Goal: Transaction & Acquisition: Purchase product/service

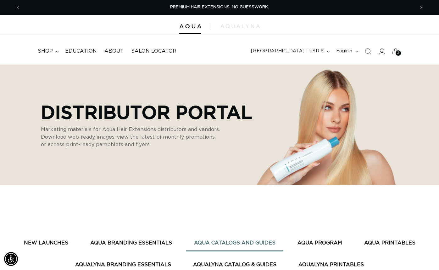
scroll to position [252, 0]
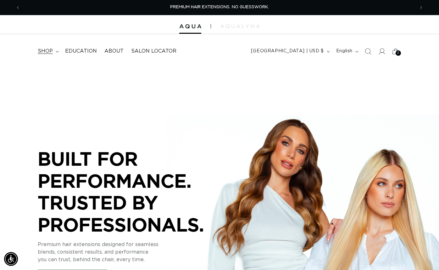
click at [44, 53] on span "shop" at bounding box center [45, 51] width 15 height 7
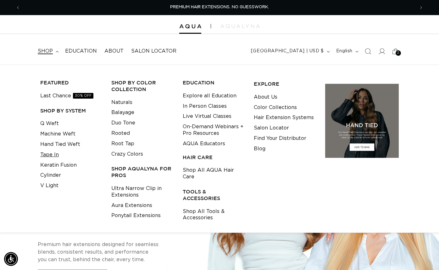
click at [55, 154] on link "Tape In" at bounding box center [49, 154] width 19 height 10
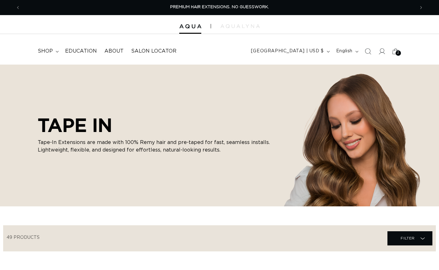
scroll to position [30, 0]
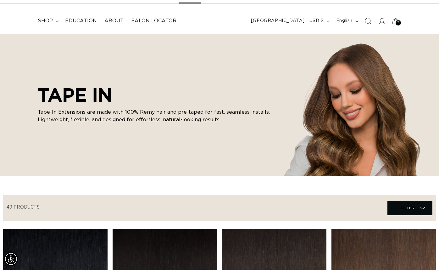
click at [367, 20] on icon "Search" at bounding box center [368, 21] width 7 height 7
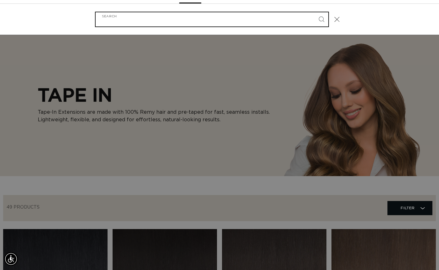
scroll to position [0, 395]
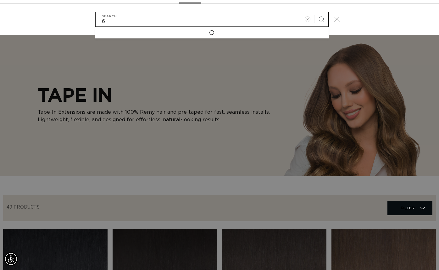
type input "6"
click at [315, 12] on button "Search" at bounding box center [322, 19] width 14 height 14
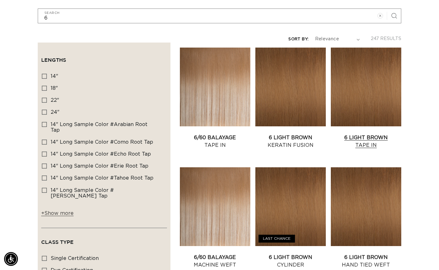
scroll to position [0, 395]
click at [354, 134] on link "6 Light Brown Tape In" at bounding box center [366, 141] width 70 height 15
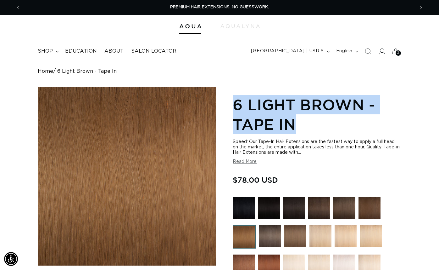
drag, startPoint x: 304, startPoint y: 122, endPoint x: 231, endPoint y: 100, distance: 76.2
copy h1 "6 Light Brown - Tape In"
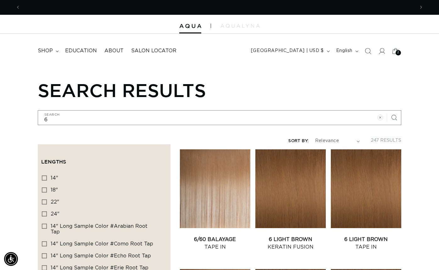
scroll to position [0, 789]
click at [368, 50] on icon "Search" at bounding box center [368, 51] width 7 height 7
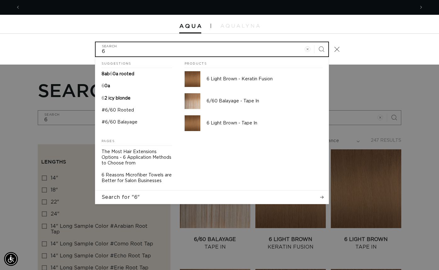
scroll to position [0, 0]
type input "8"
click at [315, 42] on button "Search" at bounding box center [322, 49] width 14 height 14
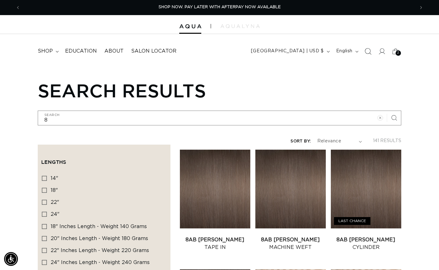
click at [368, 50] on icon "Search" at bounding box center [368, 51] width 7 height 7
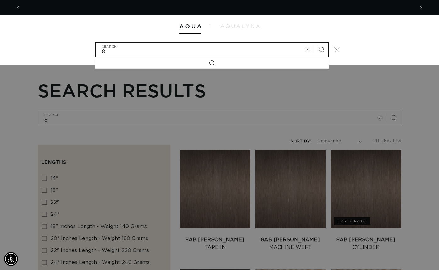
scroll to position [0, 789]
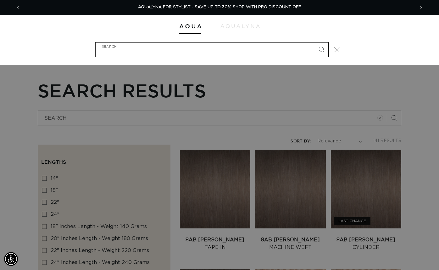
type input "6"
click at [315, 42] on button "Search" at bounding box center [322, 49] width 14 height 14
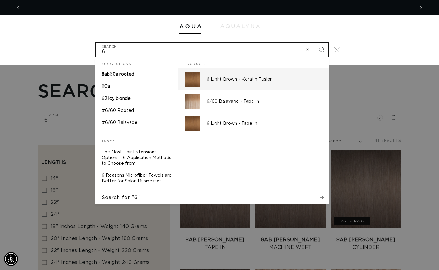
scroll to position [0, 0]
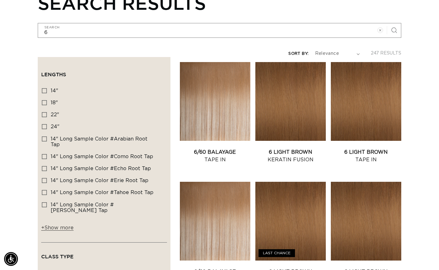
scroll to position [0, 395]
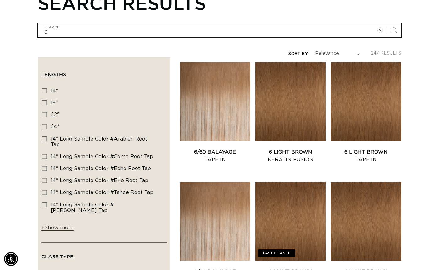
click at [50, 32] on input "6" at bounding box center [219, 30] width 363 height 14
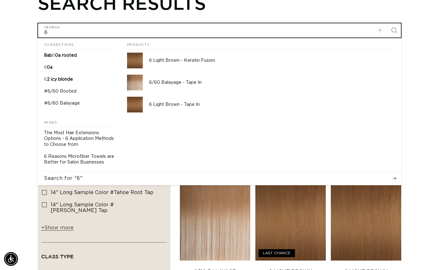
scroll to position [0, 789]
type input "4"
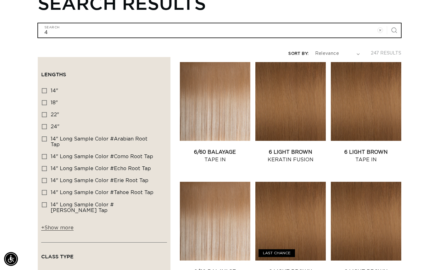
type input "4"
click button "Search for "6"" at bounding box center [0, 0] width 0 height 0
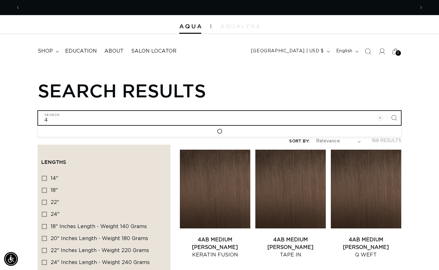
scroll to position [0, 395]
click at [49, 119] on input "4" at bounding box center [219, 118] width 363 height 14
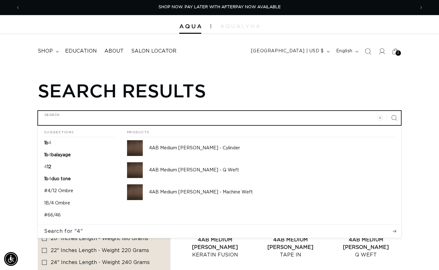
type input "8"
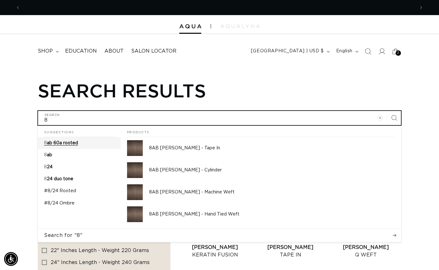
scroll to position [0, 789]
type input "8"
click at [38, 228] on button "Search for "8"" at bounding box center [220, 234] width 364 height 13
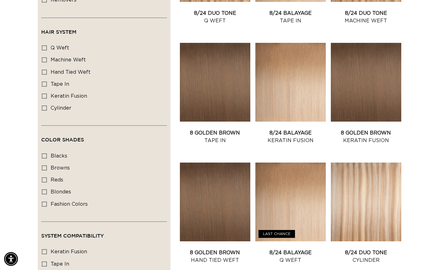
scroll to position [0, 395]
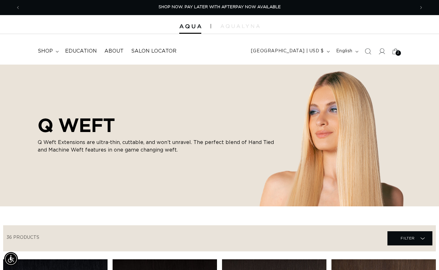
drag, startPoint x: 368, startPoint y: 49, endPoint x: 366, endPoint y: 44, distance: 5.4
click at [368, 49] on icon "Search" at bounding box center [368, 51] width 6 height 6
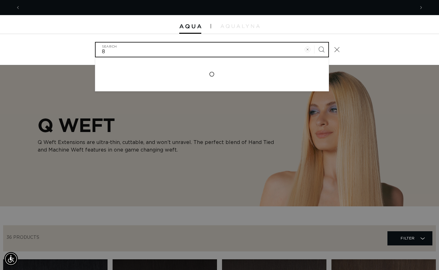
scroll to position [0, 789]
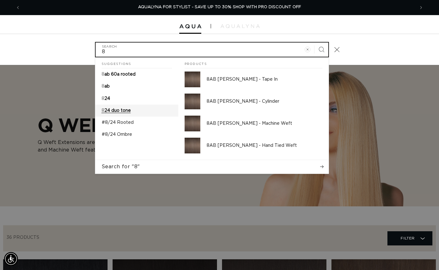
type input "8"
click at [315, 42] on button "Search" at bounding box center [322, 49] width 14 height 14
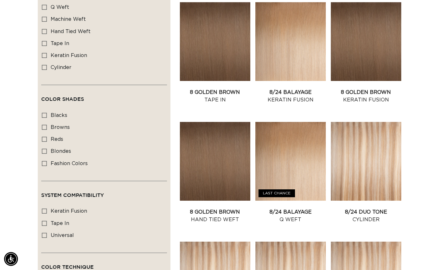
scroll to position [507, 0]
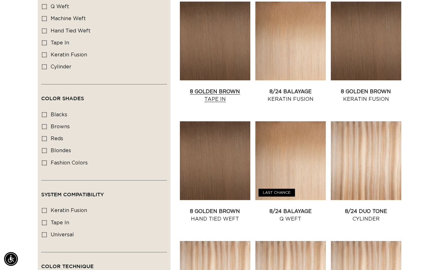
click at [218, 88] on link "8 Golden Brown Tape In" at bounding box center [215, 95] width 70 height 15
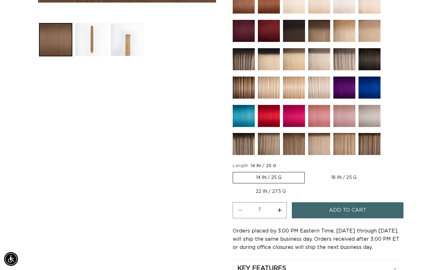
scroll to position [273, 0]
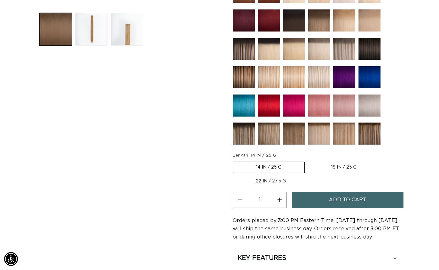
click at [336, 168] on label "18 IN / 25 G Variant sold out or unavailable" at bounding box center [343, 167] width 71 height 11
click at [308, 160] on input "18 IN / 25 G Variant sold out or unavailable" at bounding box center [308, 160] width 0 height 0
radio input "true"
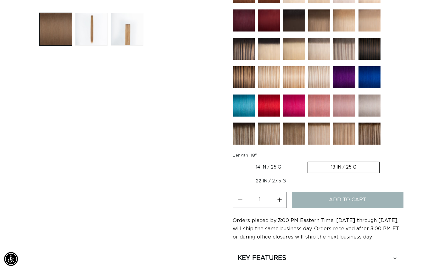
scroll to position [0, 395]
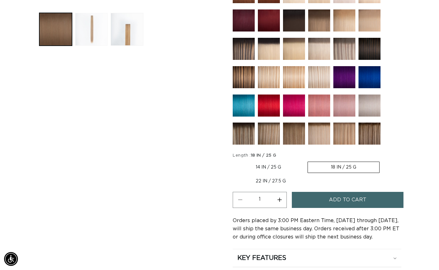
click at [83, 31] on button "Load image 2 in gallery view" at bounding box center [91, 29] width 33 height 33
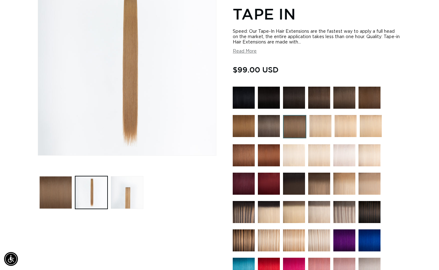
scroll to position [0, 395]
click at [247, 126] on img at bounding box center [244, 126] width 22 height 22
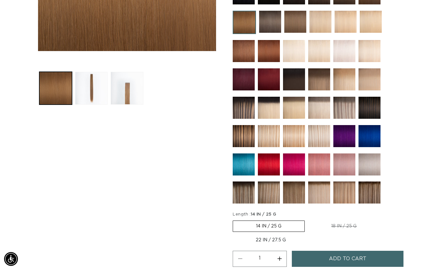
scroll to position [0, 395]
